Goal: Information Seeking & Learning: Find specific fact

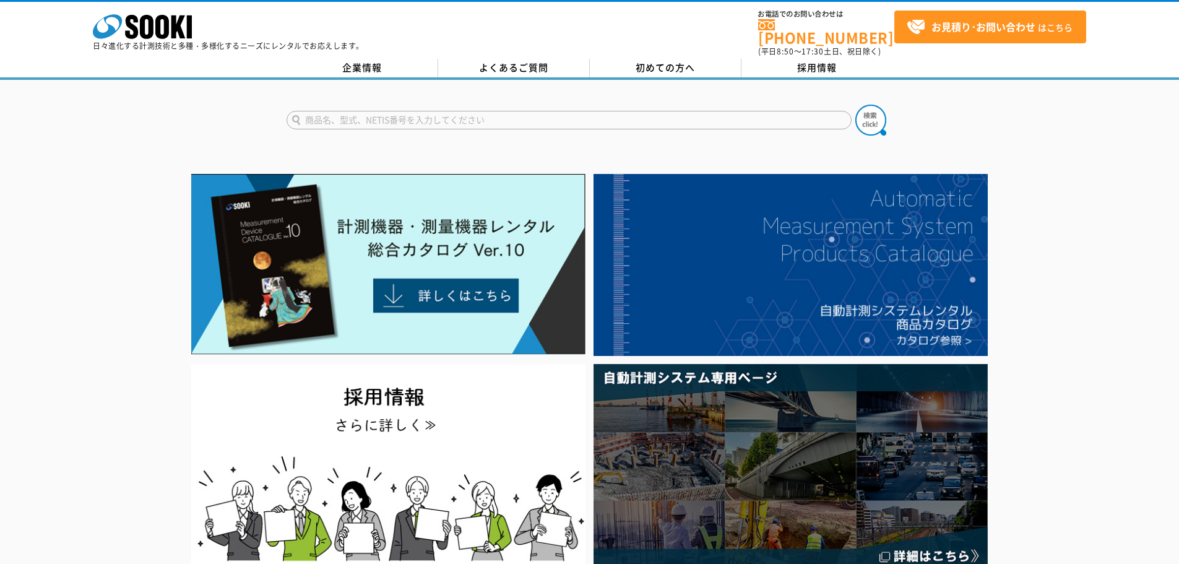
click at [551, 113] on input "text" at bounding box center [568, 120] width 565 height 19
type input "パックテスト"
click at [855, 105] on button at bounding box center [870, 120] width 31 height 31
